Goal: Information Seeking & Learning: Find specific fact

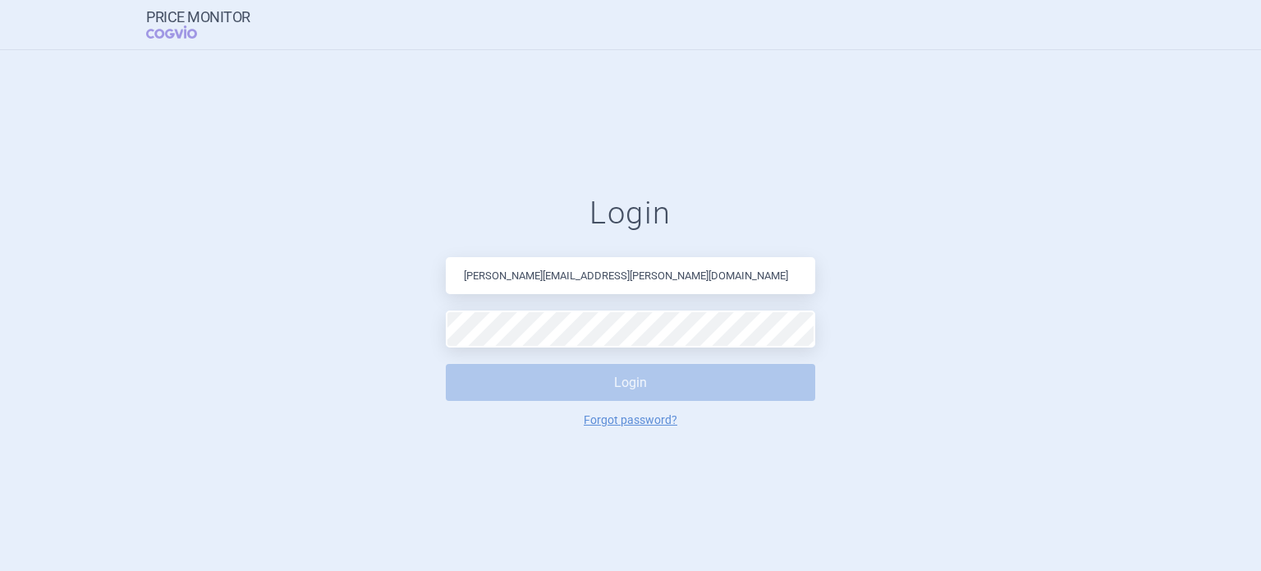
type input "[PERSON_NAME][EMAIL_ADDRESS][PERSON_NAME][DOMAIN_NAME]"
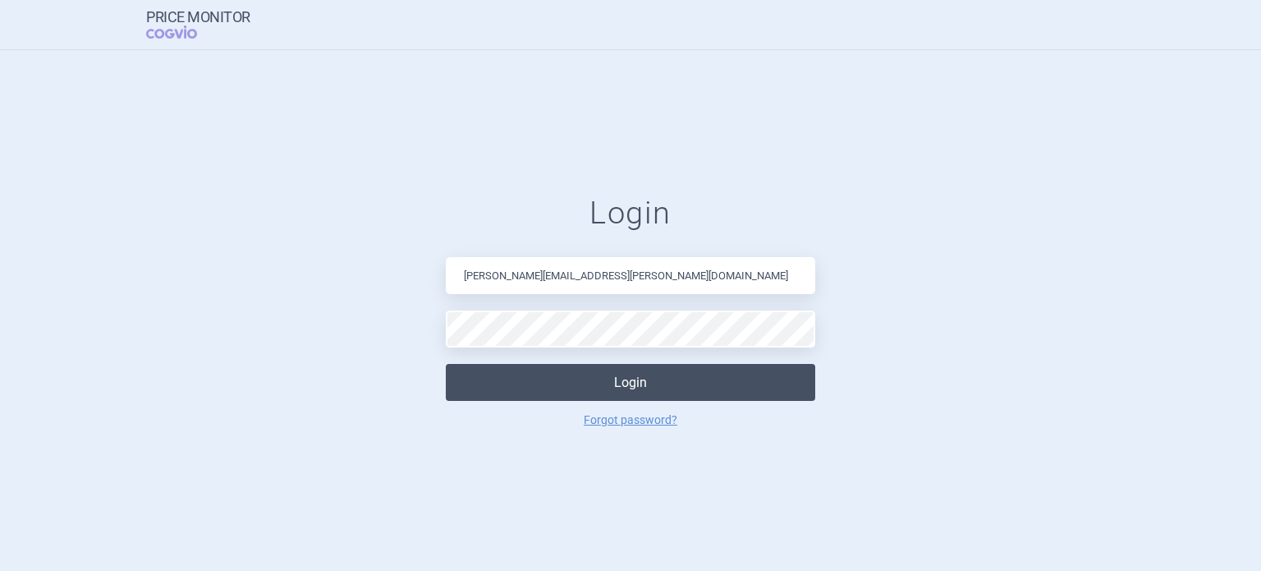
click at [554, 378] on button "Login" at bounding box center [630, 382] width 369 height 37
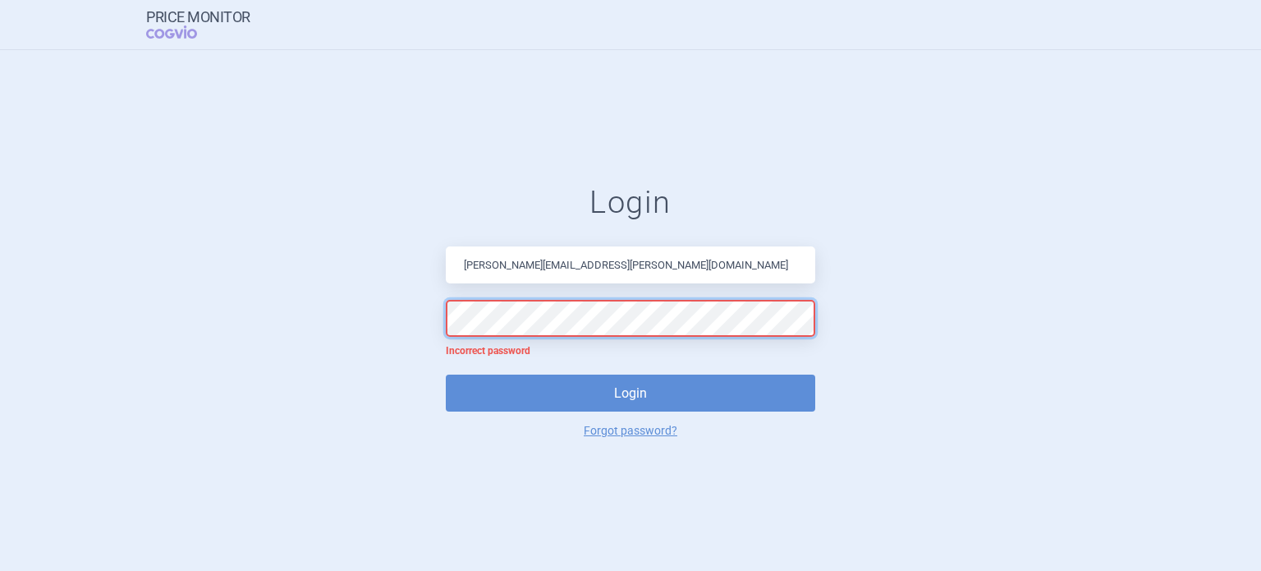
click at [433, 319] on form "Login [PERSON_NAME][EMAIL_ADDRESS][PERSON_NAME][DOMAIN_NAME] Incorrect password…" at bounding box center [630, 310] width 1195 height 252
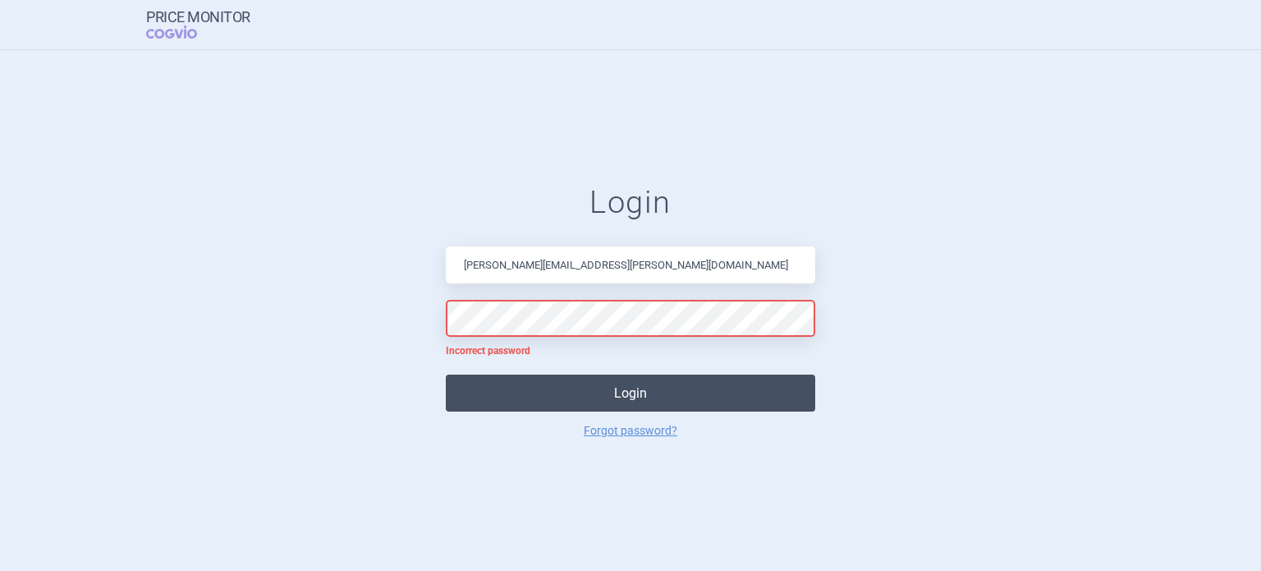
click at [532, 400] on button "Login" at bounding box center [630, 392] width 369 height 37
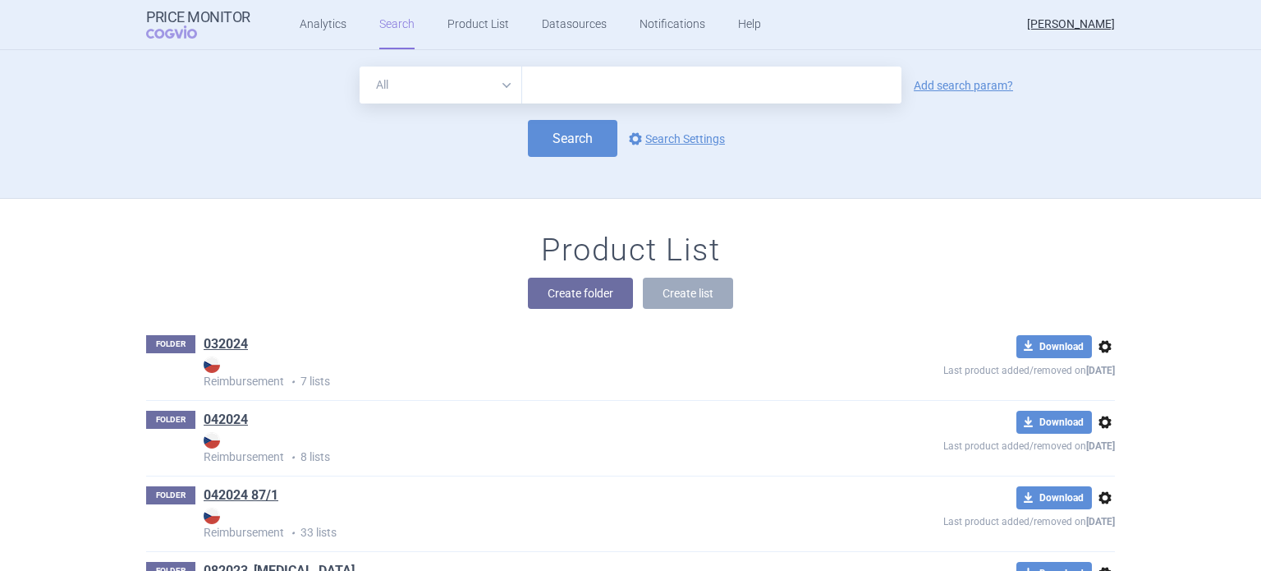
click at [586, 75] on input "text" at bounding box center [711, 84] width 379 height 37
type input "[MEDICAL_DATA]"
click at [558, 140] on button "Search" at bounding box center [572, 138] width 89 height 37
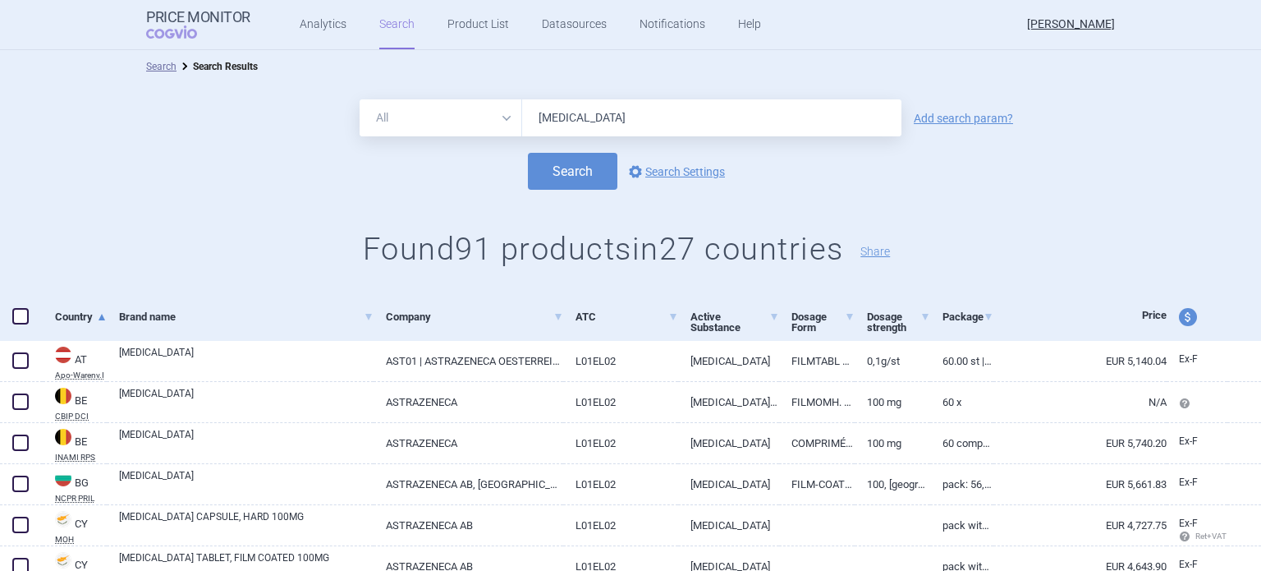
scroll to position [71, 0]
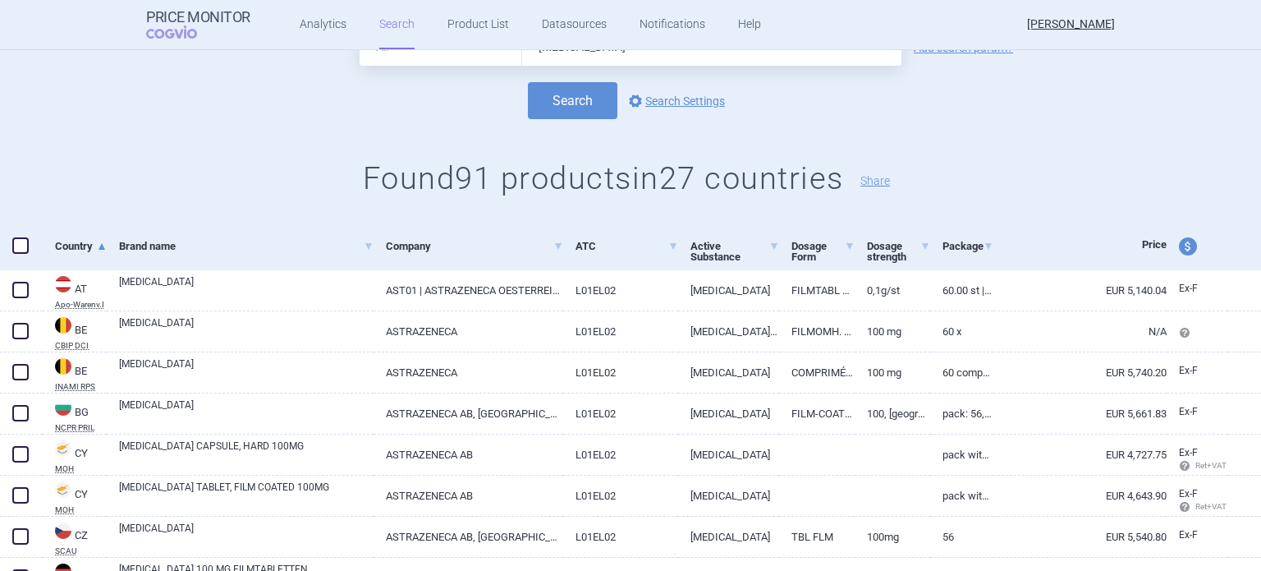
click at [1179, 240] on span "price and currency" at bounding box center [1188, 246] width 18 height 18
select select "ex-factory"
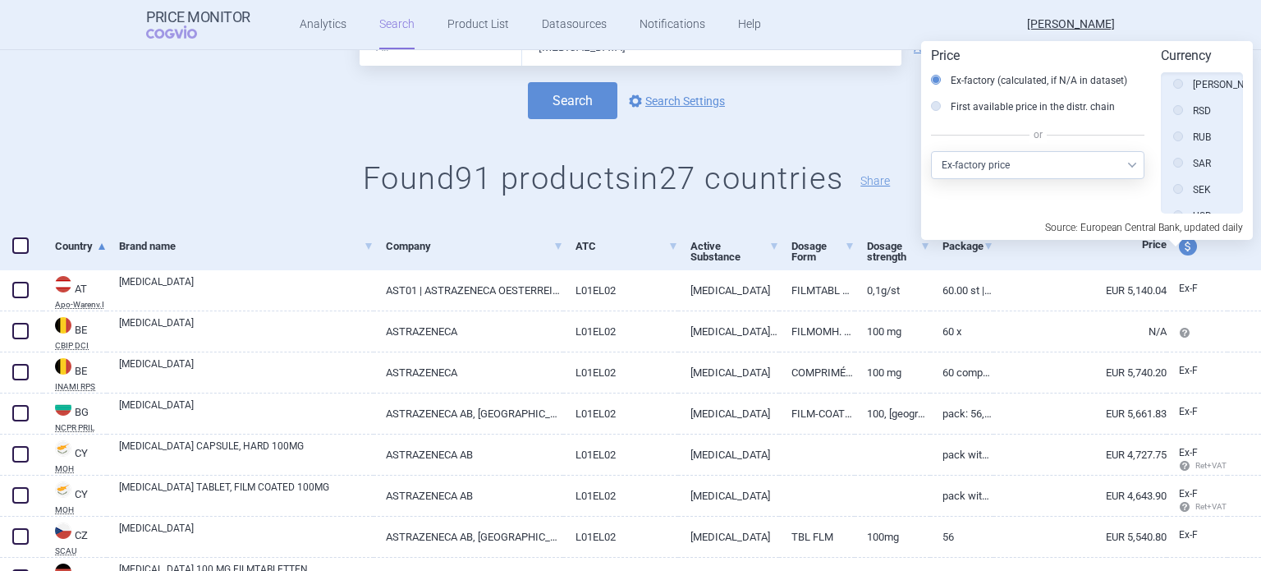
scroll to position [951, 0]
click at [898, 206] on div "All Brand Name ATC Company Active Substance Country Newer than [MEDICAL_DATA] A…" at bounding box center [630, 117] width 1261 height 211
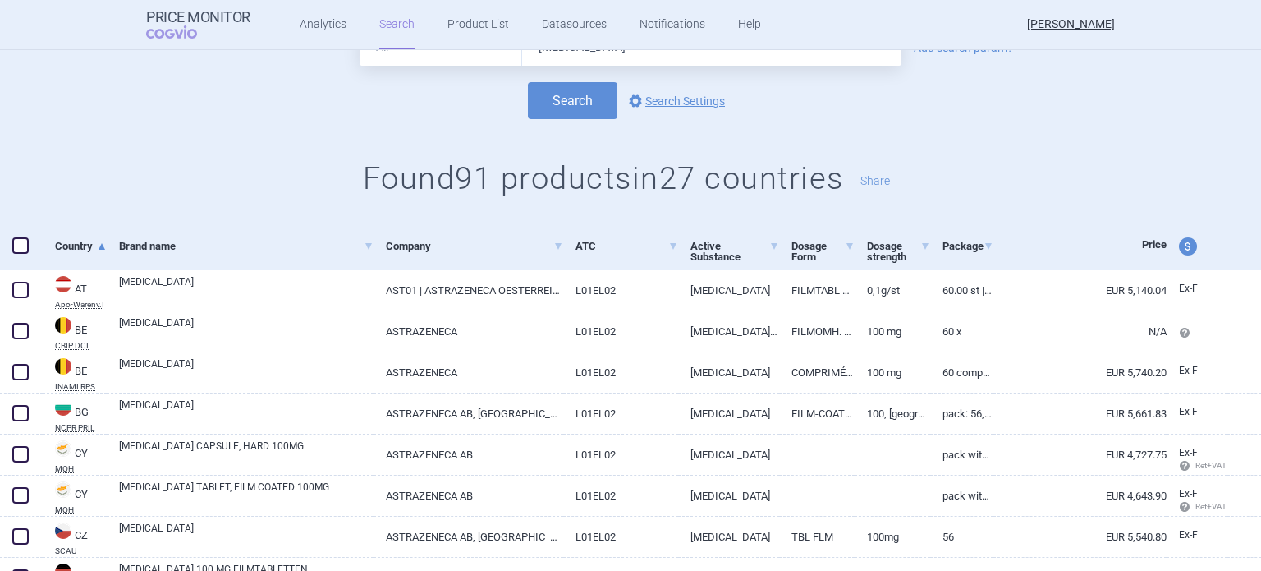
click at [1179, 251] on span "price and currency" at bounding box center [1188, 246] width 18 height 18
select select "ex-factory"
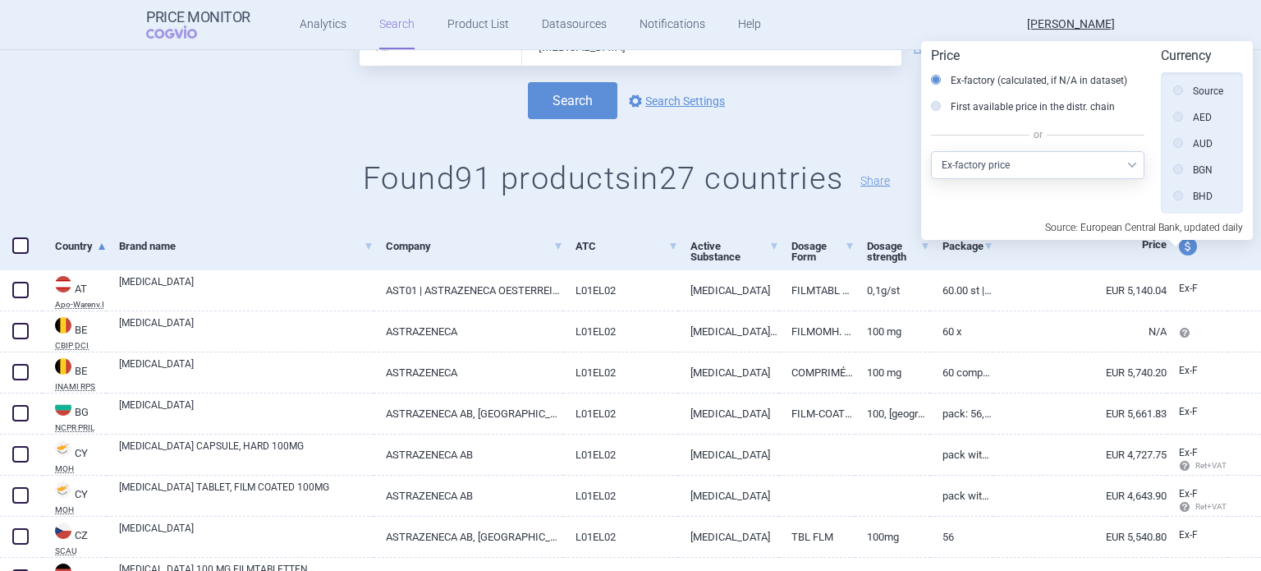
scroll to position [370, 0]
click at [1202, 107] on label "GBP" at bounding box center [1192, 115] width 39 height 16
click at [1190, 108] on input "GBP" at bounding box center [1182, 116] width 16 height 16
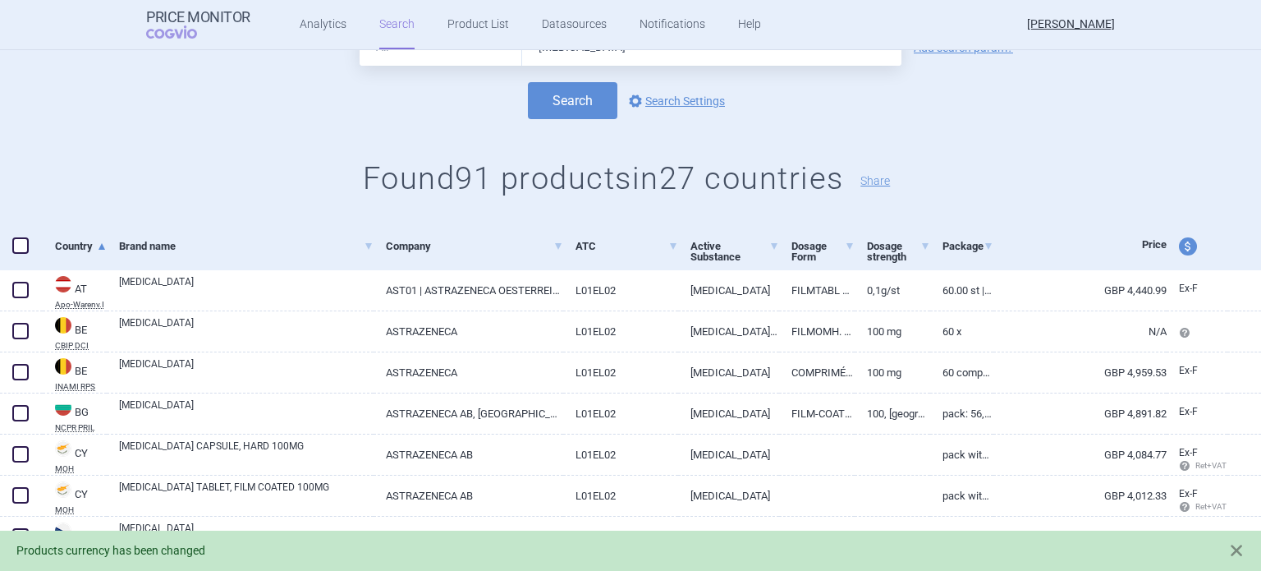
click at [1179, 249] on span "price and currency" at bounding box center [1188, 246] width 18 height 18
select select "ex-factory"
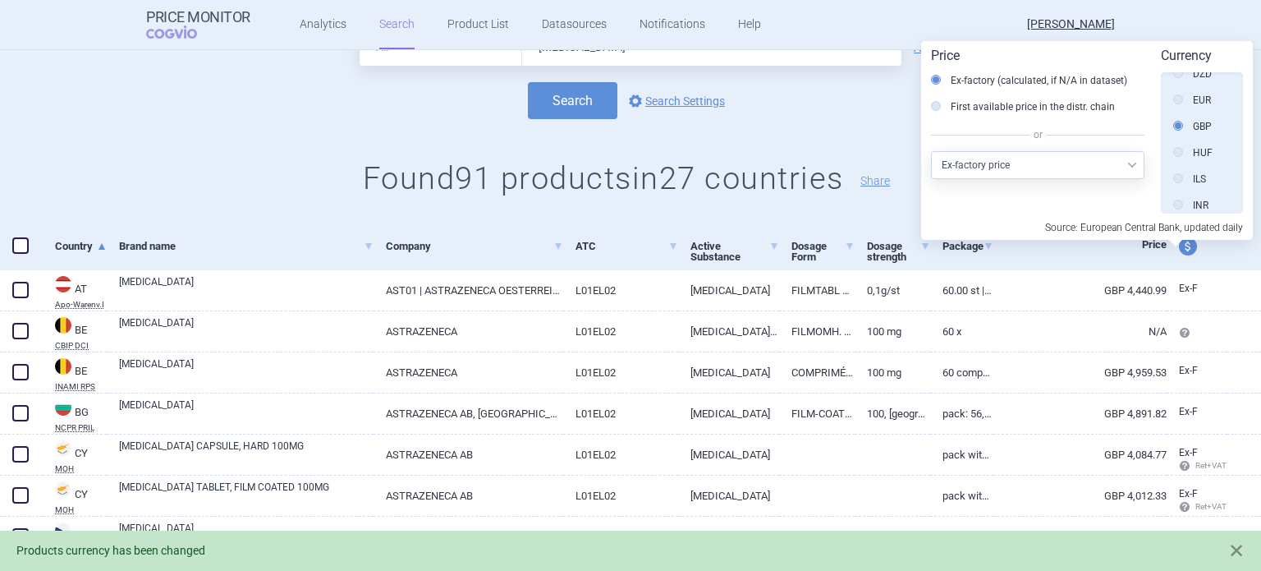
scroll to position [358, 0]
click at [1192, 98] on label "EUR" at bounding box center [1192, 101] width 38 height 16
click at [1190, 98] on input "EUR" at bounding box center [1182, 102] width 16 height 16
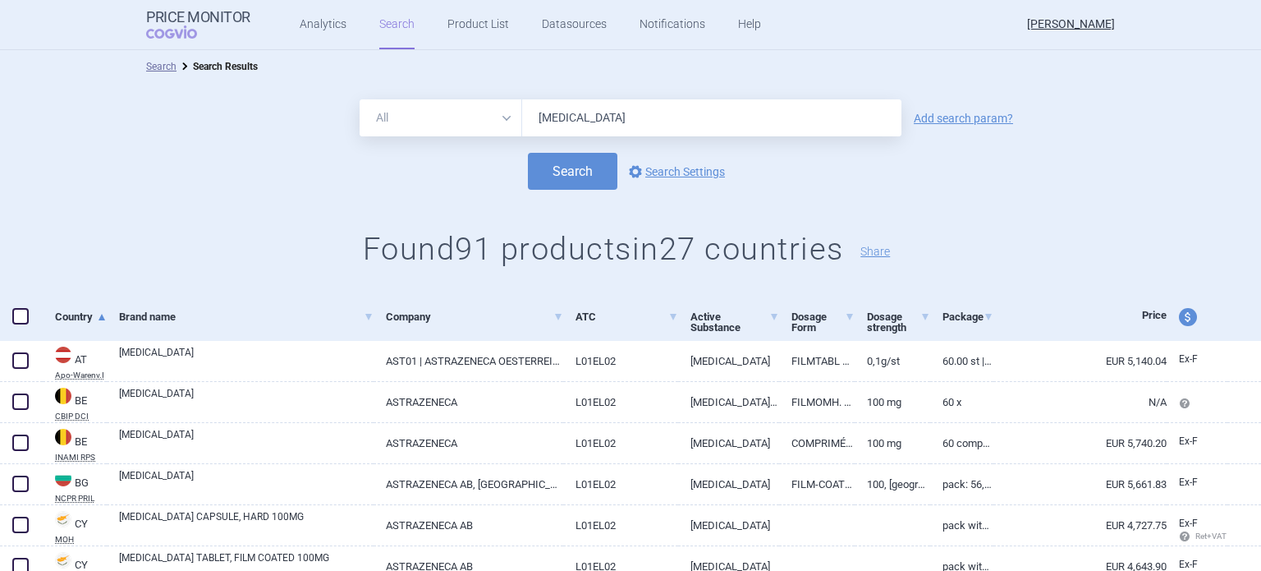
click at [1142, 313] on span "Price" at bounding box center [1154, 315] width 25 height 12
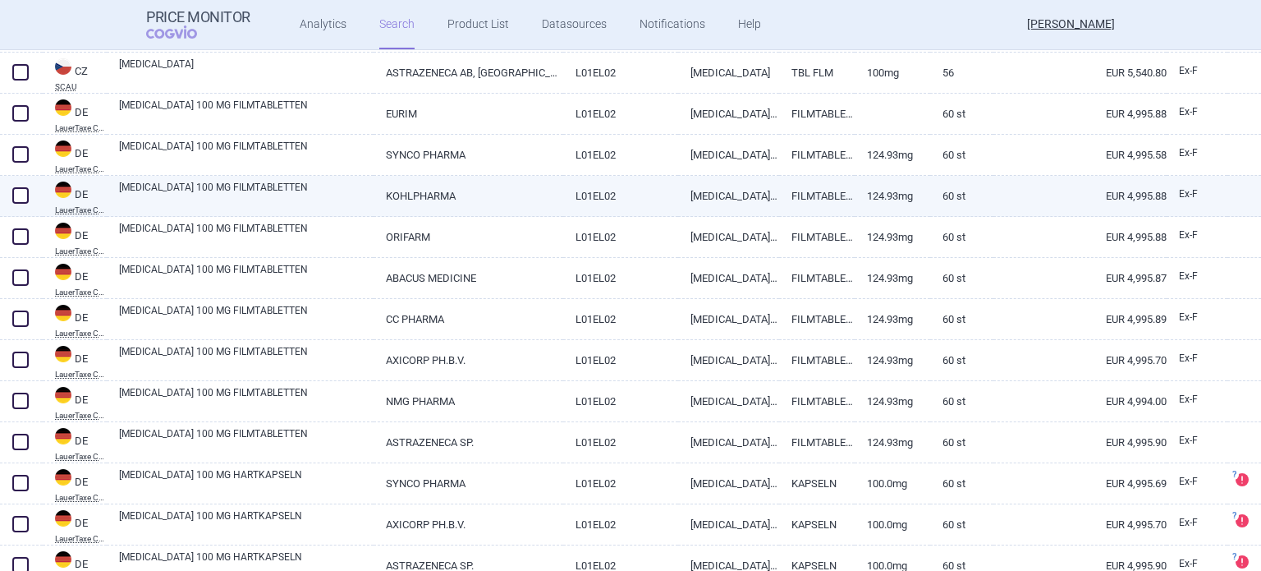
scroll to position [552, 0]
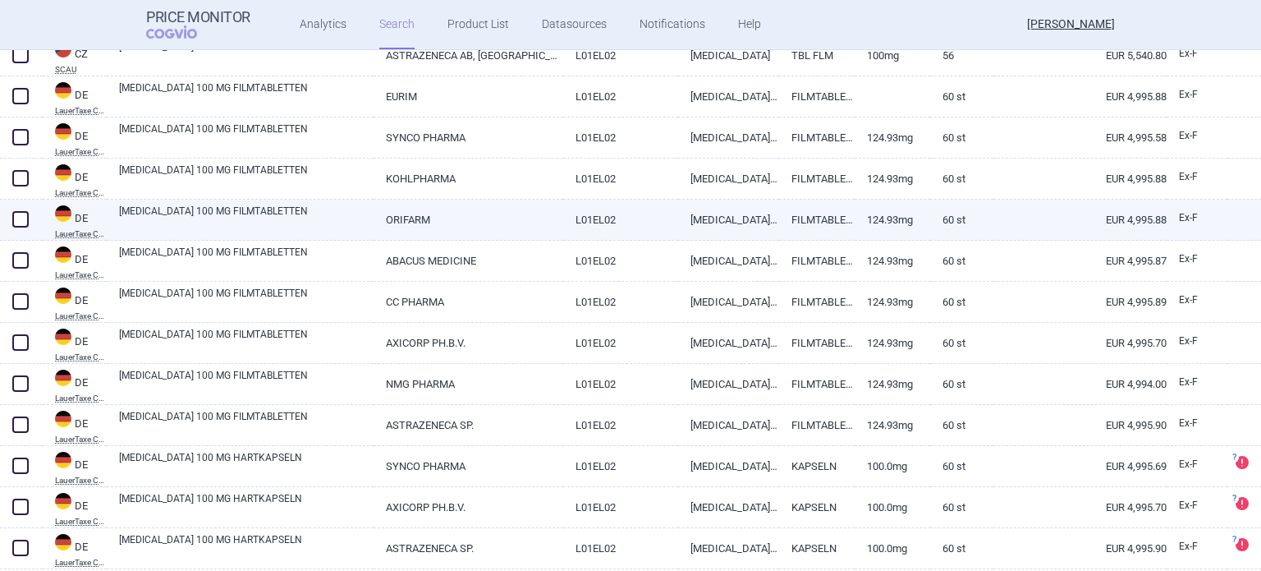
click at [1105, 204] on link "EUR 4,995.88" at bounding box center [1079, 219] width 173 height 40
select select "EUR"
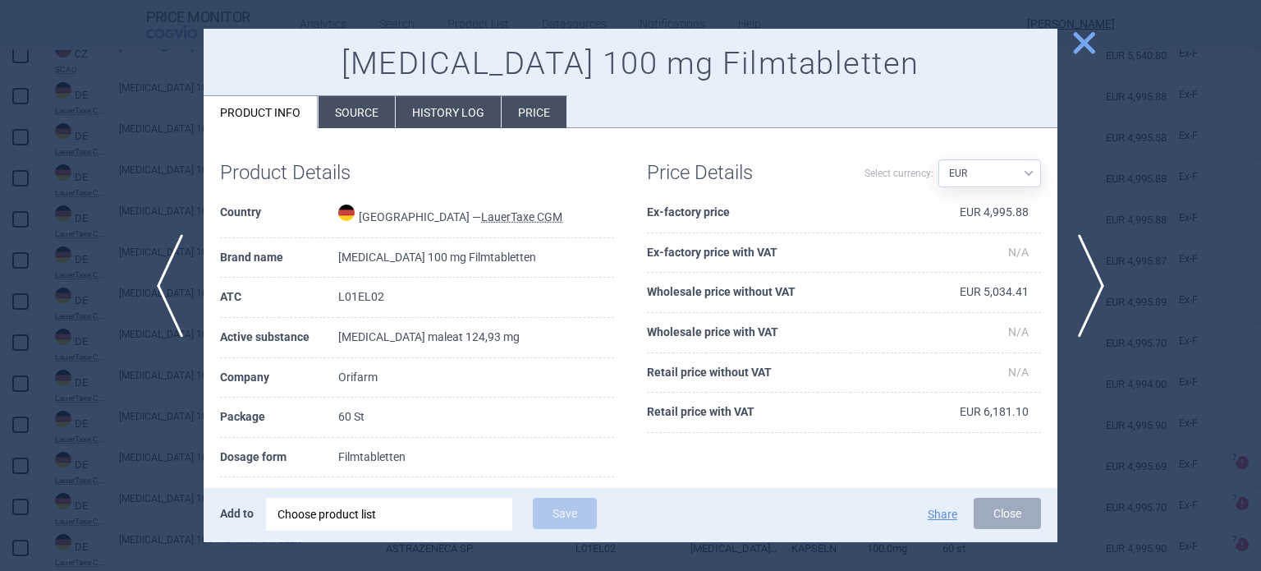
click at [1081, 35] on span "close" at bounding box center [1084, 43] width 29 height 29
